Goal: Task Accomplishment & Management: Use online tool/utility

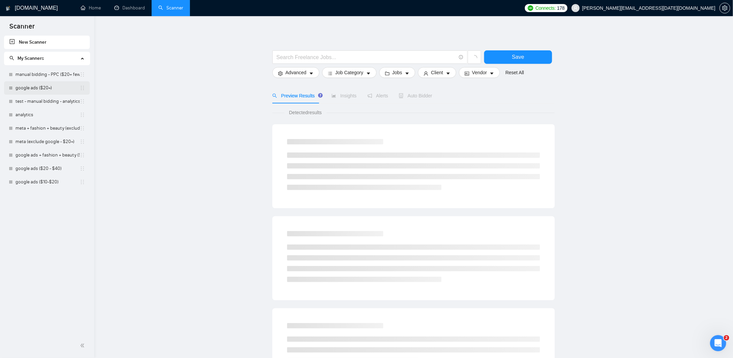
click at [17, 88] on link "google ads ($20+)" at bounding box center [47, 87] width 64 height 13
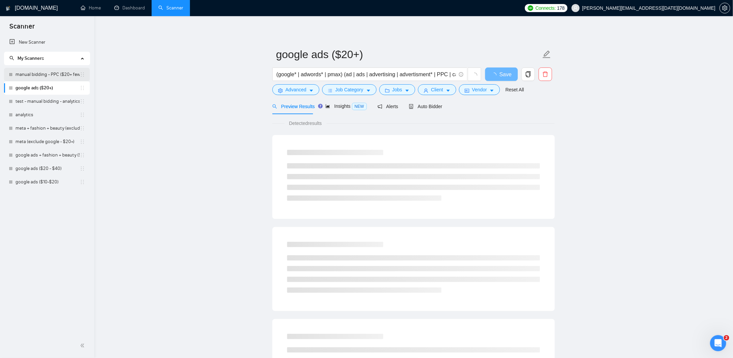
click at [41, 74] on link "manual bidding - PPC ($20+ few negatives + title search)" at bounding box center [47, 74] width 64 height 13
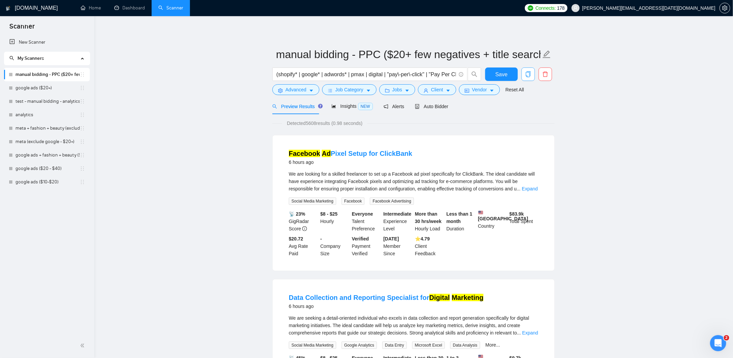
click at [533, 73] on span "copy" at bounding box center [528, 74] width 13 height 6
click at [522, 109] on span "Yes" at bounding box center [524, 108] width 8 height 7
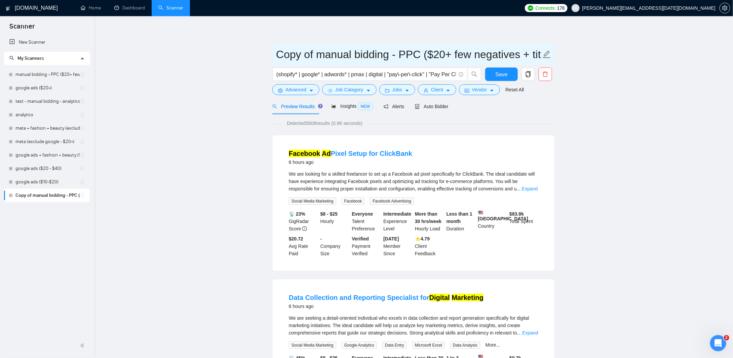
drag, startPoint x: 318, startPoint y: 57, endPoint x: 220, endPoint y: 57, distance: 97.8
type input "manual bidding - SEO ($20+ few negatives + title search)"
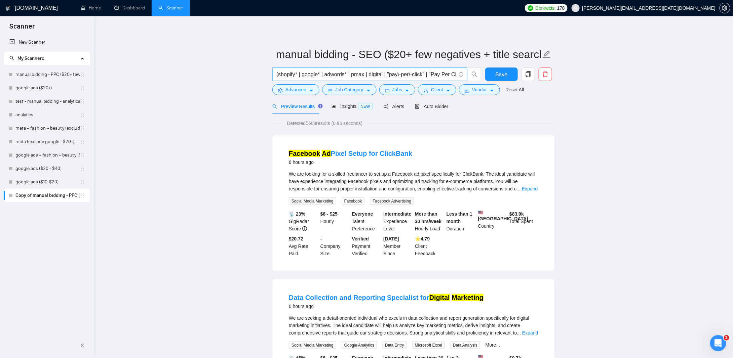
click at [317, 74] on input "(shopify* | google* | adwords* | pmax | digital | "pay\-per\-click" | "Pay Per …" at bounding box center [365, 74] width 179 height 8
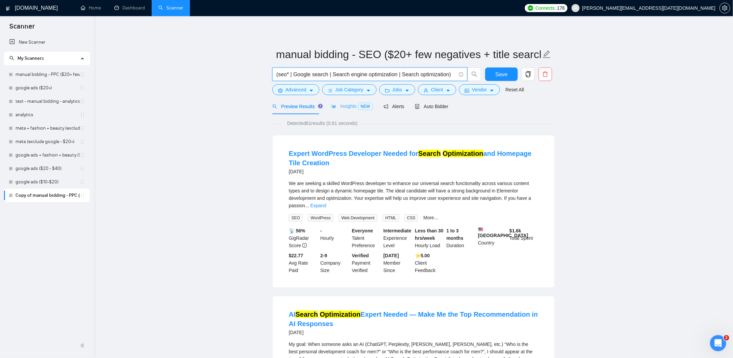
type input "(seo* | Google search | Search engine optimization | Search optimization)"
click at [345, 105] on span "Insights NEW" at bounding box center [351, 105] width 41 height 5
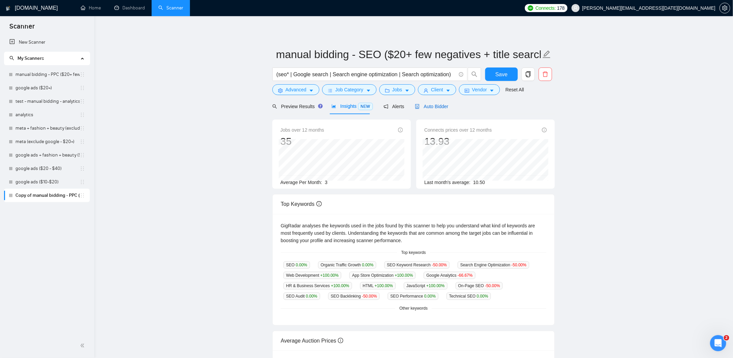
click at [430, 106] on span "Auto Bidder" at bounding box center [431, 106] width 33 height 5
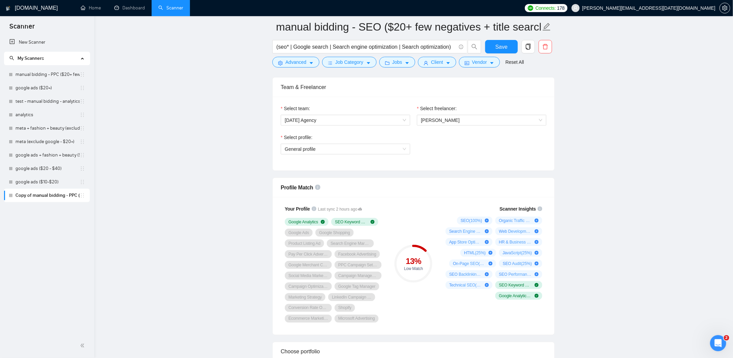
scroll to position [336, 0]
click at [42, 73] on link "manual bidding - PPC ($20+ few negatives + title search)" at bounding box center [47, 74] width 64 height 13
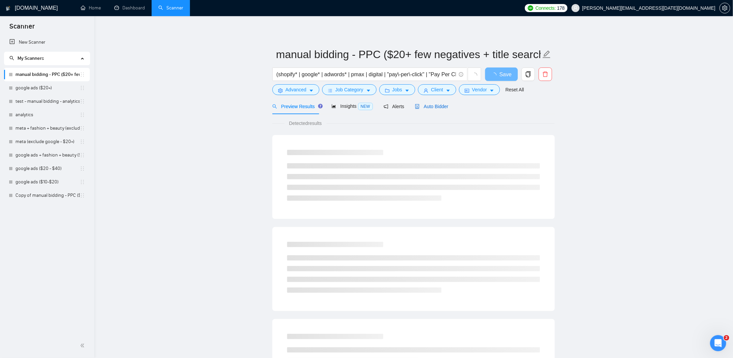
click at [419, 107] on span "Auto Bidder" at bounding box center [431, 106] width 33 height 5
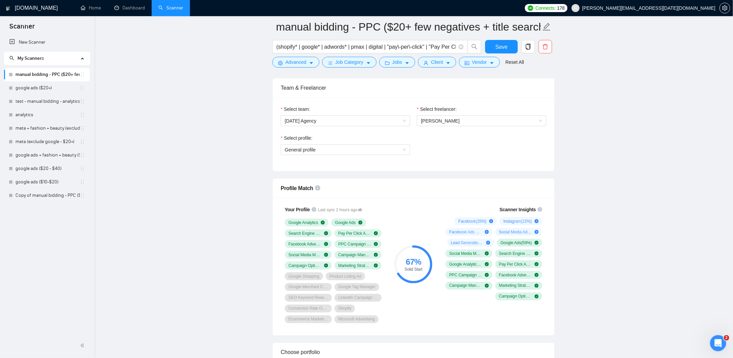
scroll to position [403, 0]
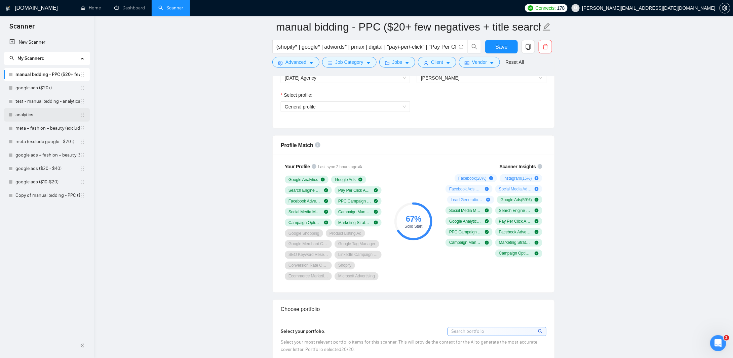
click at [39, 114] on link "analytics" at bounding box center [47, 114] width 64 height 13
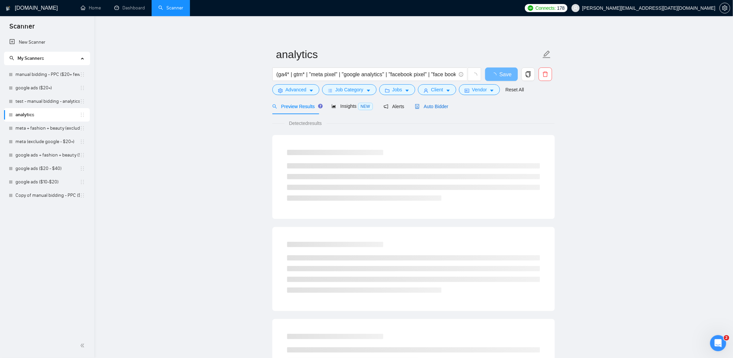
click at [424, 105] on span "Auto Bidder" at bounding box center [431, 106] width 33 height 5
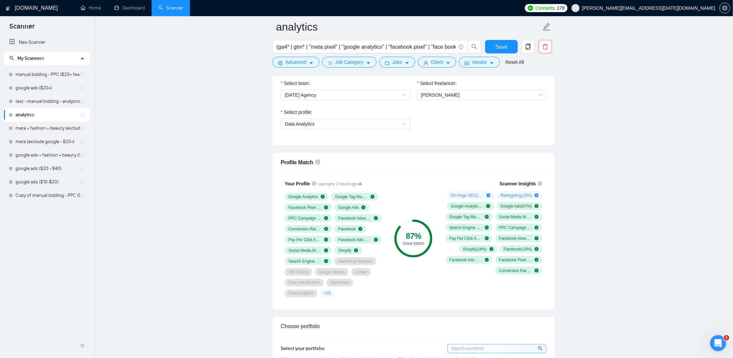
scroll to position [370, 0]
